Goal: Information Seeking & Learning: Learn about a topic

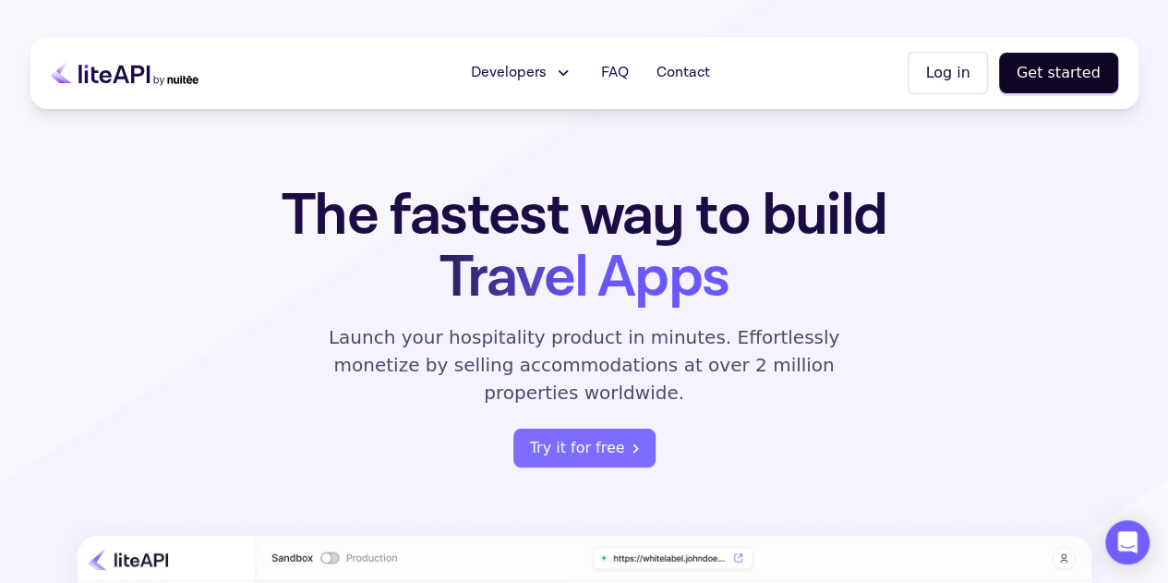
click at [120, 71] on icon at bounding box center [125, 73] width 148 height 46
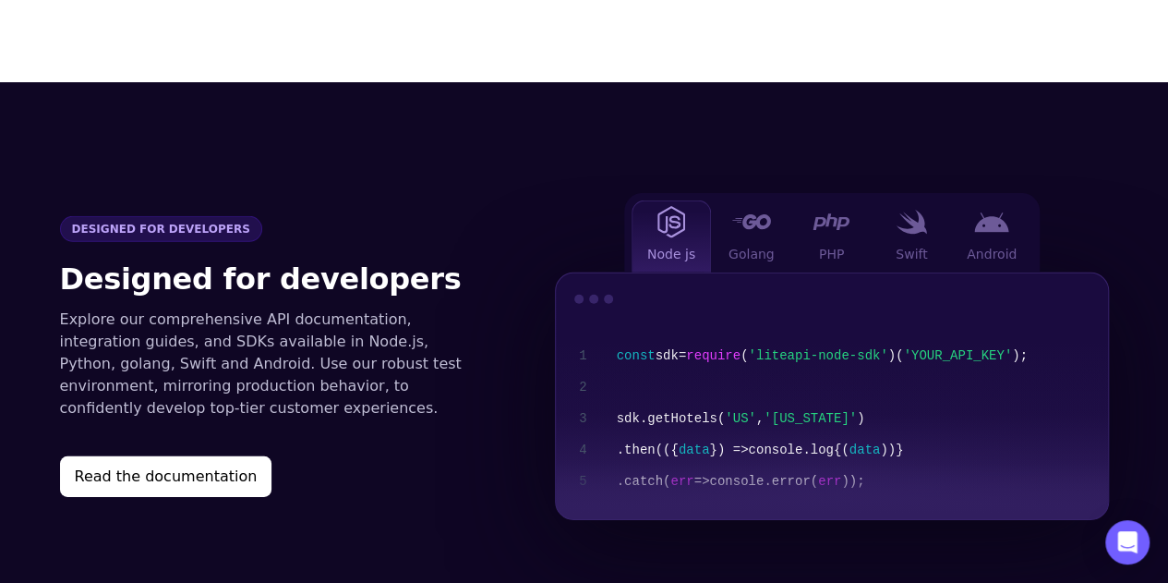
scroll to position [2586, 0]
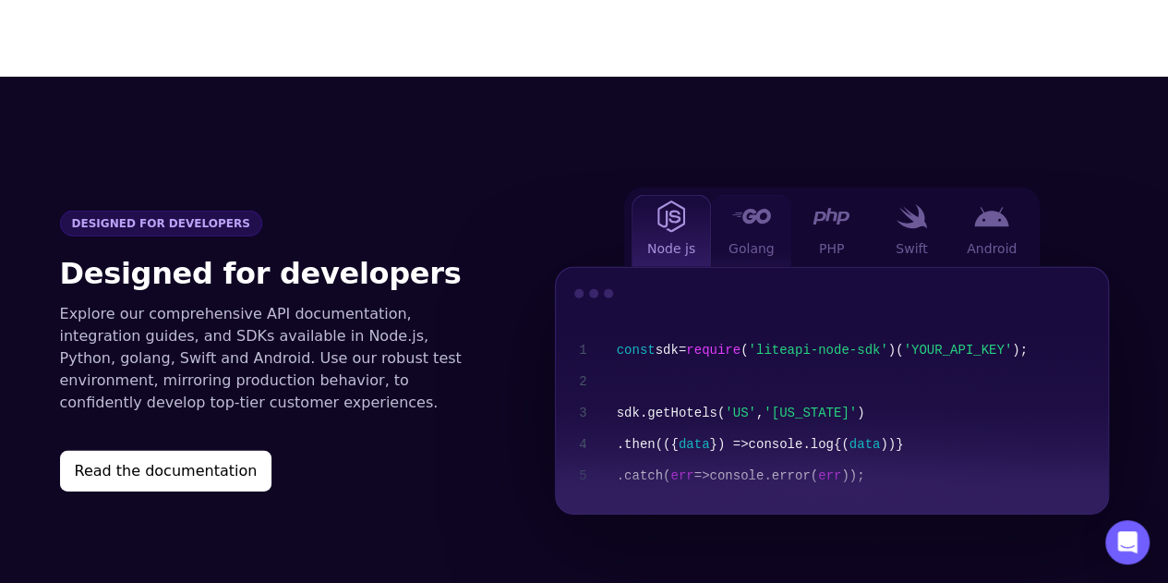
click at [752, 239] on span "Golang" at bounding box center [752, 248] width 46 height 18
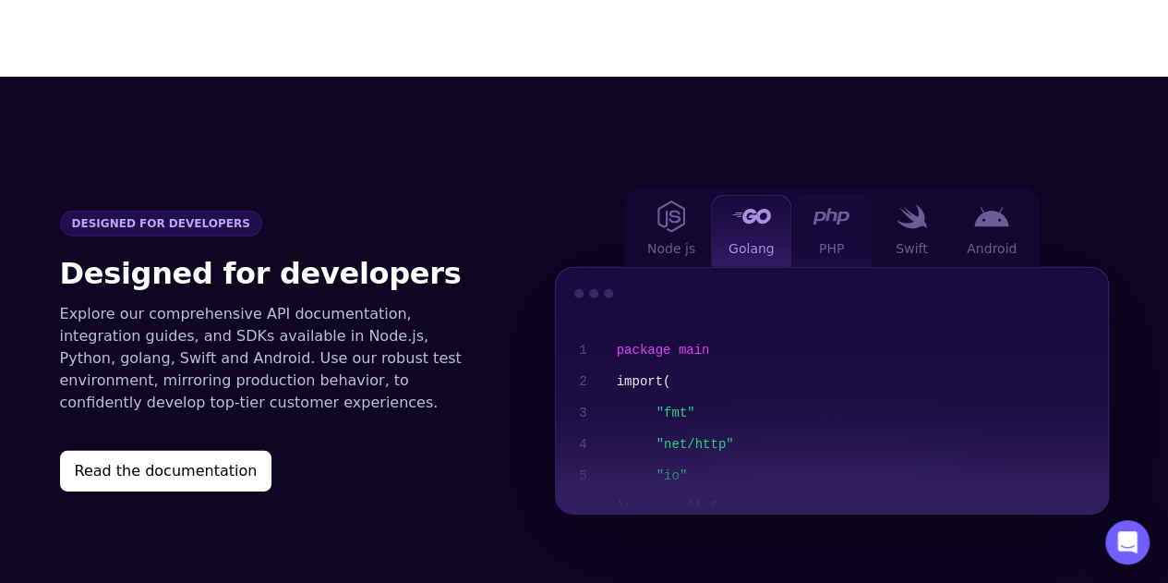
click at [829, 208] on div "PHP" at bounding box center [832, 231] width 80 height 72
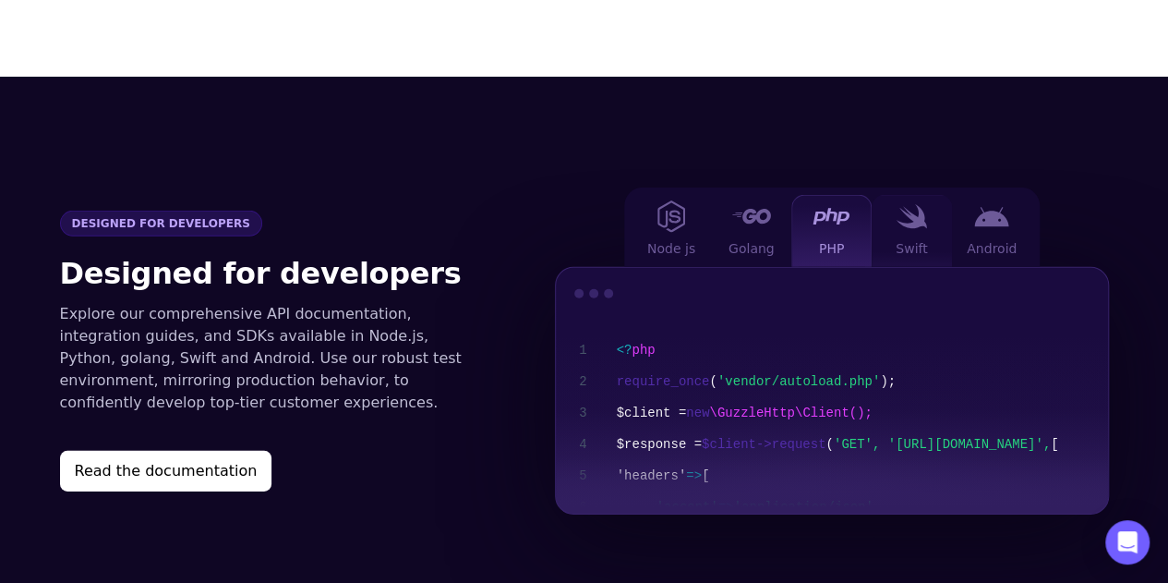
click at [919, 206] on div "Swift" at bounding box center [912, 231] width 80 height 72
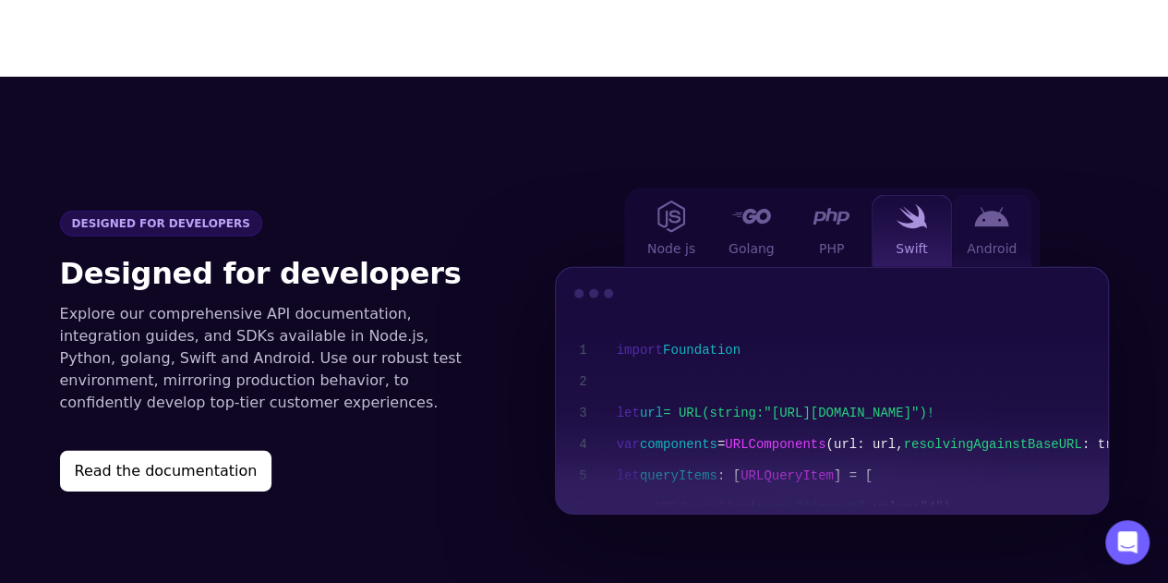
click at [996, 207] on div "Android" at bounding box center [992, 231] width 80 height 72
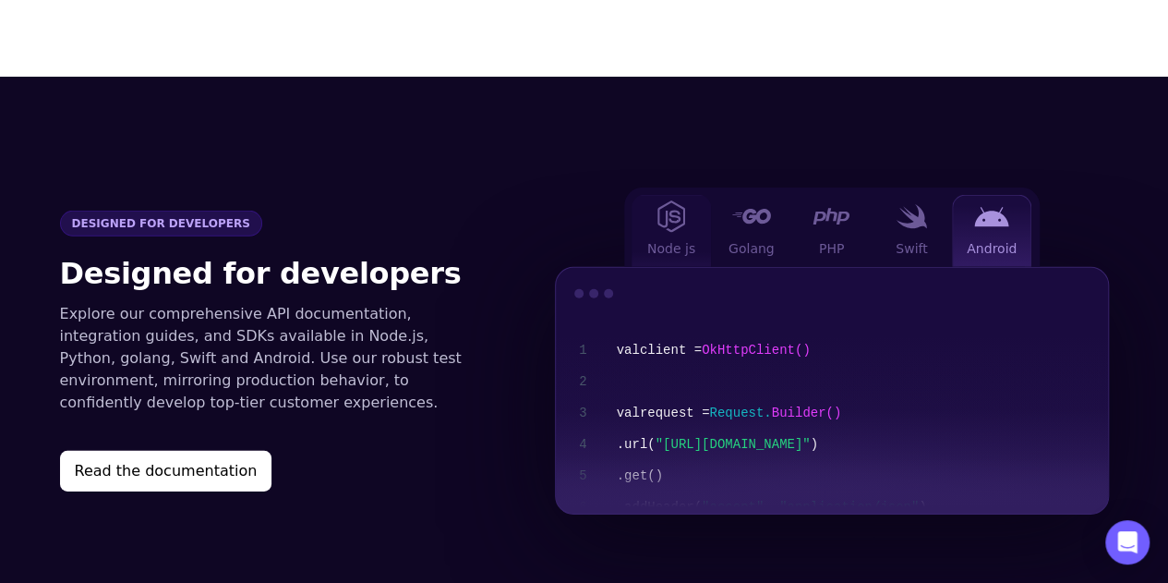
click at [669, 239] on span "Node js" at bounding box center [671, 248] width 48 height 18
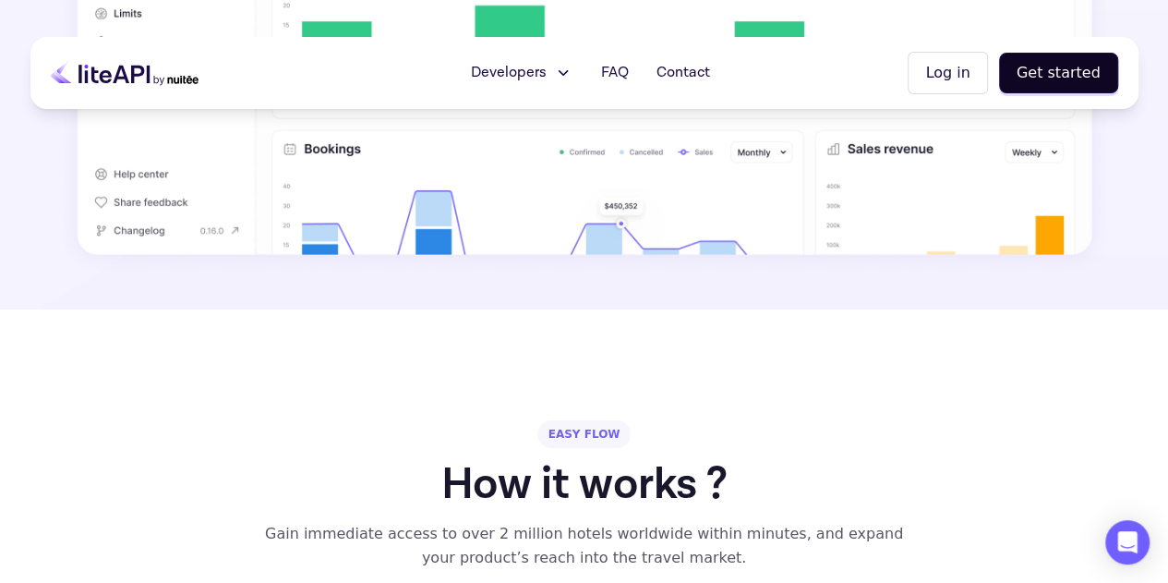
scroll to position [667, 0]
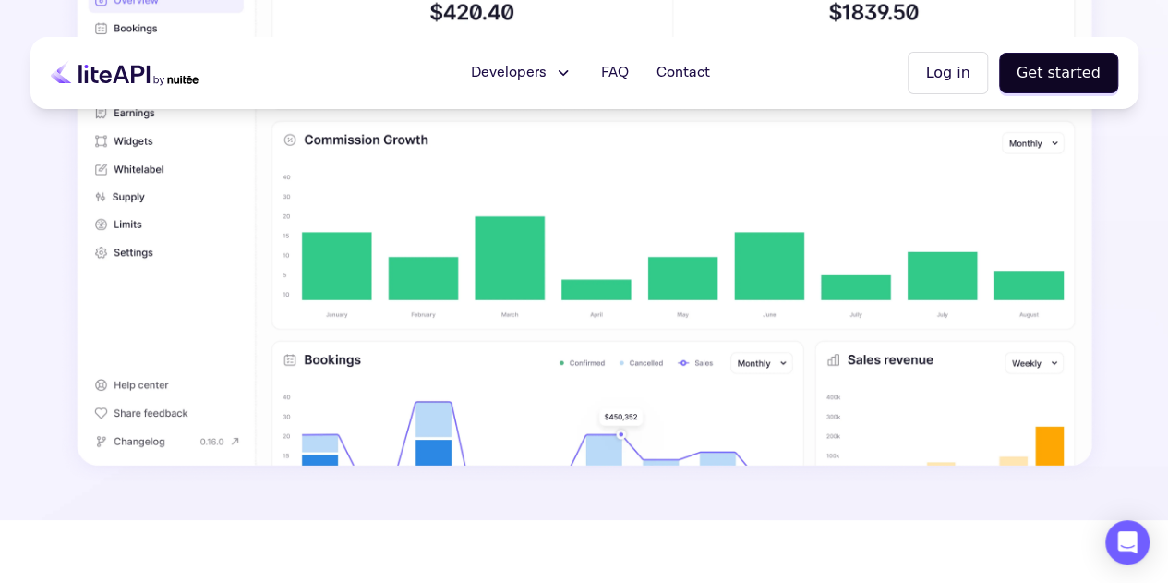
drag, startPoint x: 1158, startPoint y: 95, endPoint x: 1158, endPoint y: 54, distance: 40.6
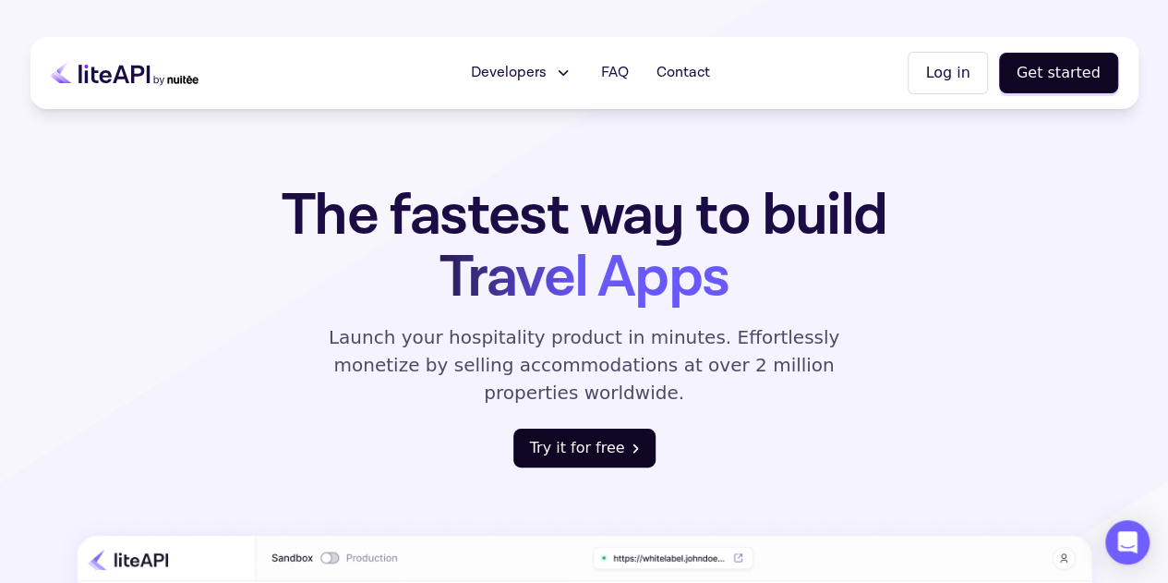
click at [593, 429] on button "Try it for free" at bounding box center [585, 448] width 142 height 39
